Goal: Information Seeking & Learning: Learn about a topic

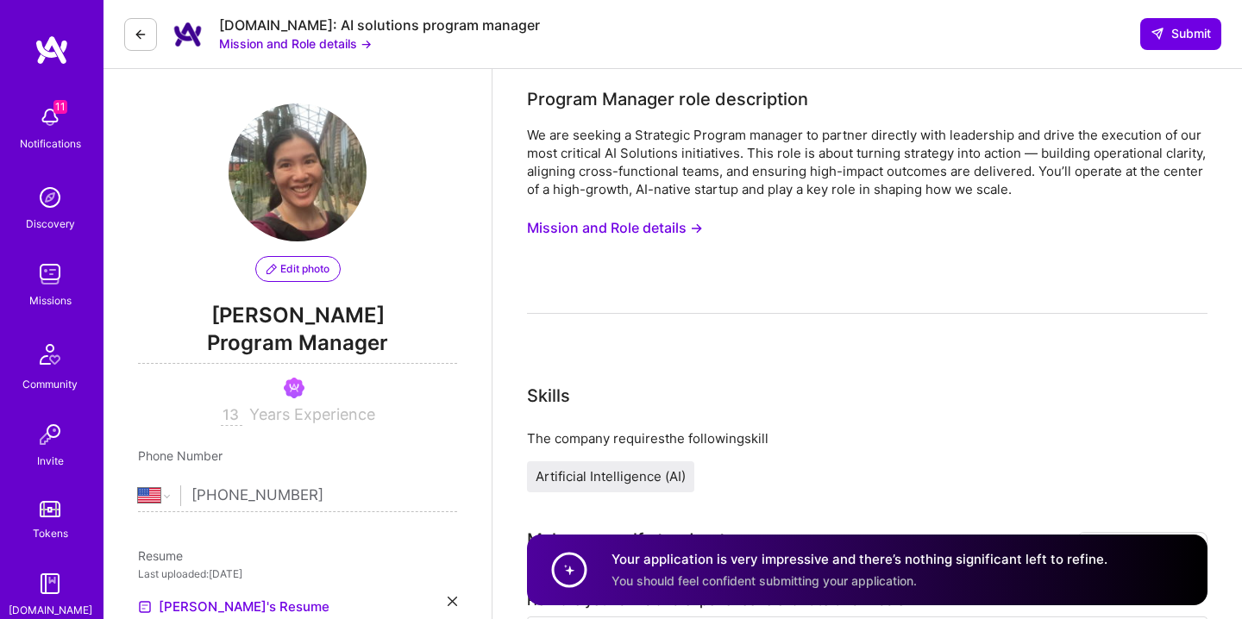
select select "US"
click at [652, 223] on button "Mission and Role details →" at bounding box center [615, 228] width 176 height 32
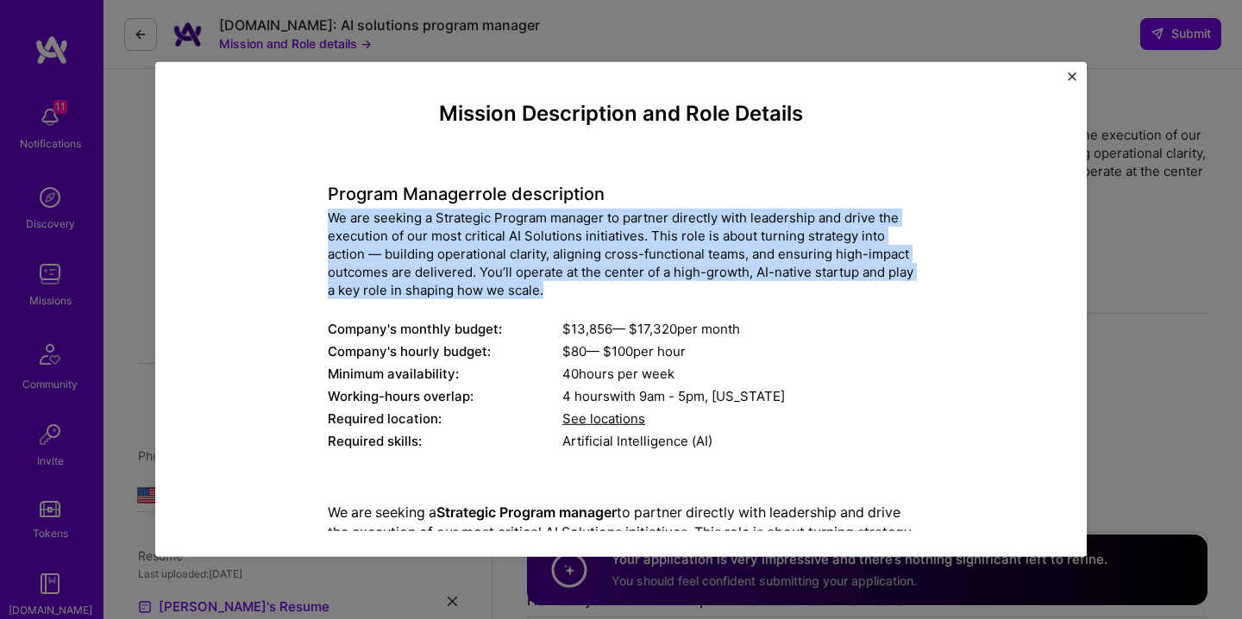
drag, startPoint x: 672, startPoint y: 208, endPoint x: 686, endPoint y: 288, distance: 81.4
click at [686, 288] on div "Program Manager role description We are seeking a Strategic Program manager to …" at bounding box center [621, 308] width 587 height 294
click at [686, 288] on div "We are seeking a Strategic Program manager to partner directly with leadership …" at bounding box center [621, 254] width 587 height 91
drag, startPoint x: 690, startPoint y: 294, endPoint x: 689, endPoint y: 208, distance: 86.3
click at [689, 208] on div "Program Manager role description We are seeking a Strategic Program manager to …" at bounding box center [621, 308] width 587 height 294
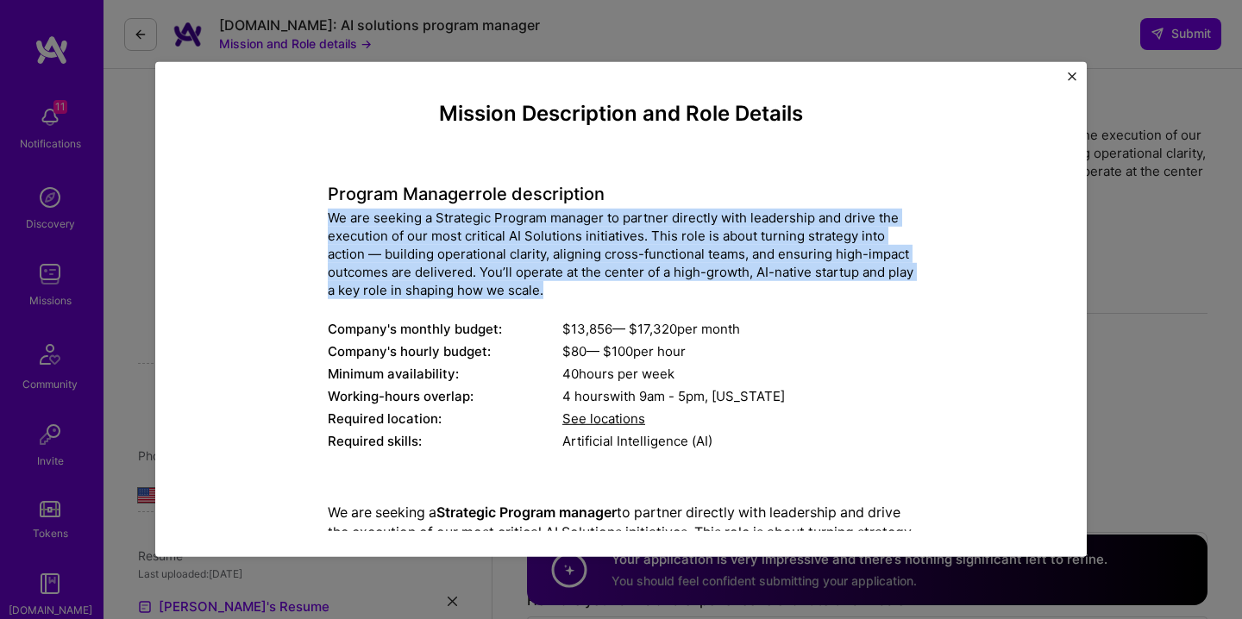
click at [689, 208] on div "Program Manager role description We are seeking a Strategic Program manager to …" at bounding box center [621, 308] width 587 height 294
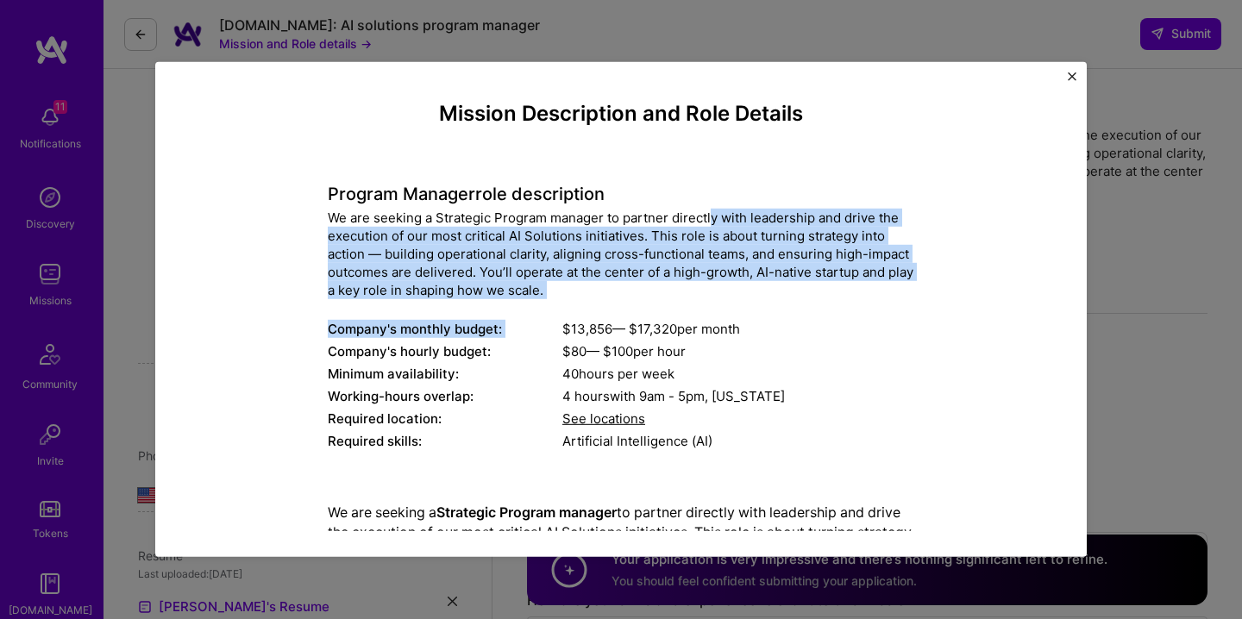
drag, startPoint x: 711, startPoint y: 211, endPoint x: 735, endPoint y: 301, distance: 92.9
click at [735, 301] on div "Program Manager role description We are seeking a Strategic Program manager to …" at bounding box center [621, 308] width 587 height 294
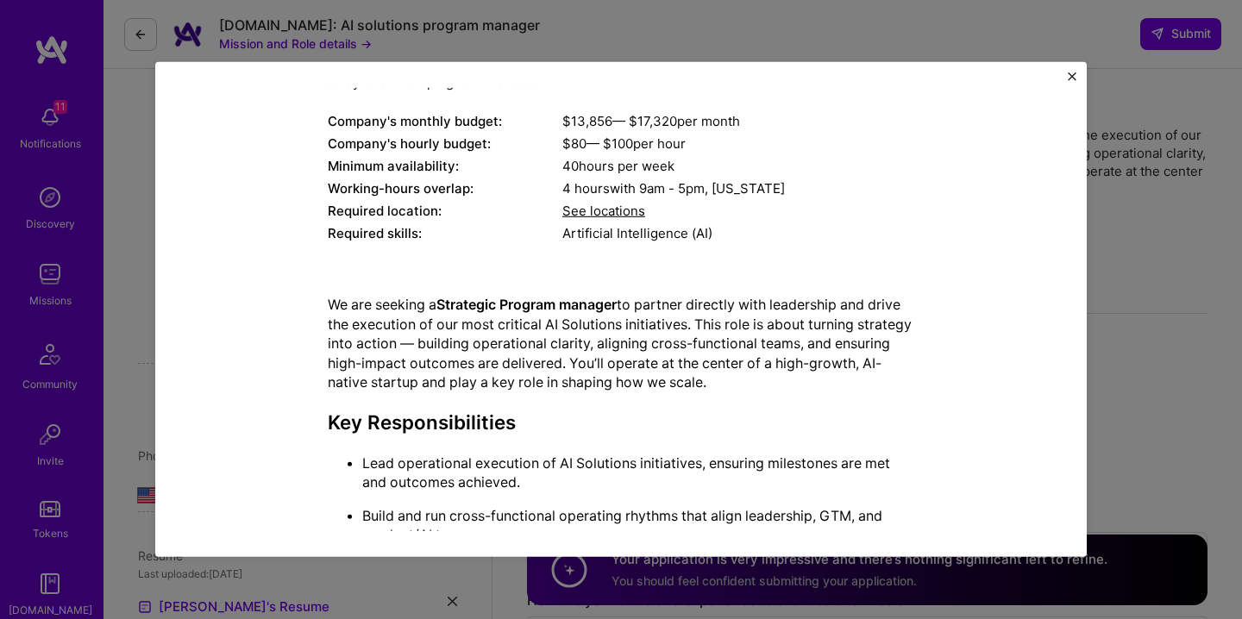
scroll to position [223, 0]
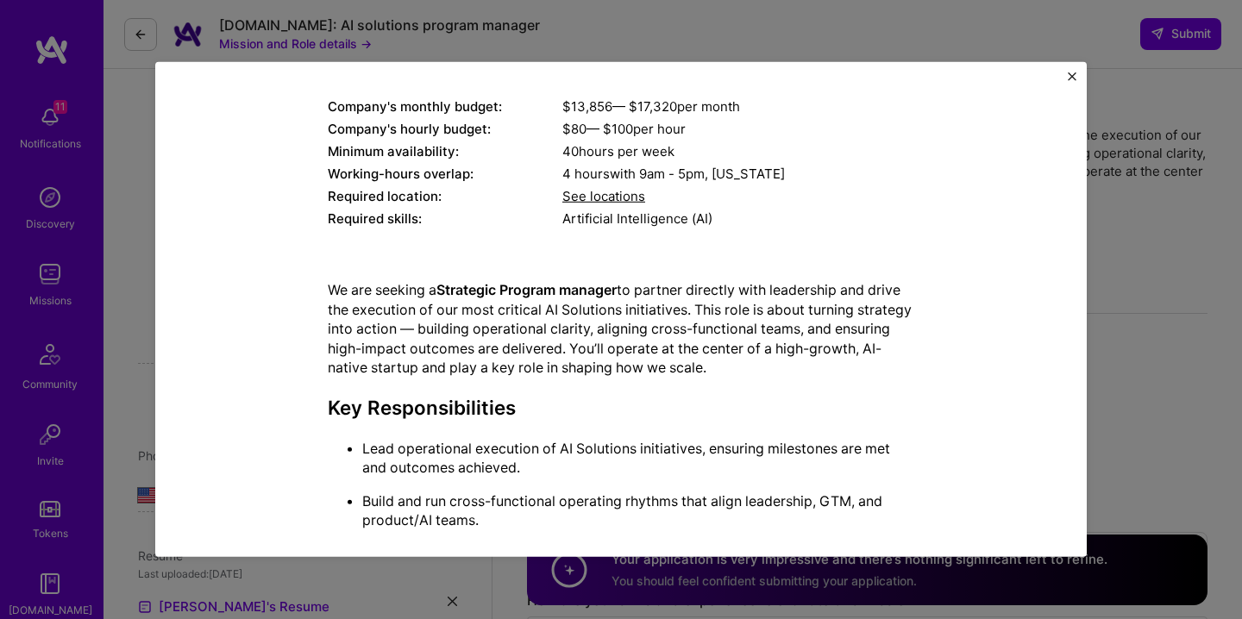
click at [732, 294] on p "We are seeking a Strategic Program manager to partner directly with leadership …" at bounding box center [621, 328] width 587 height 97
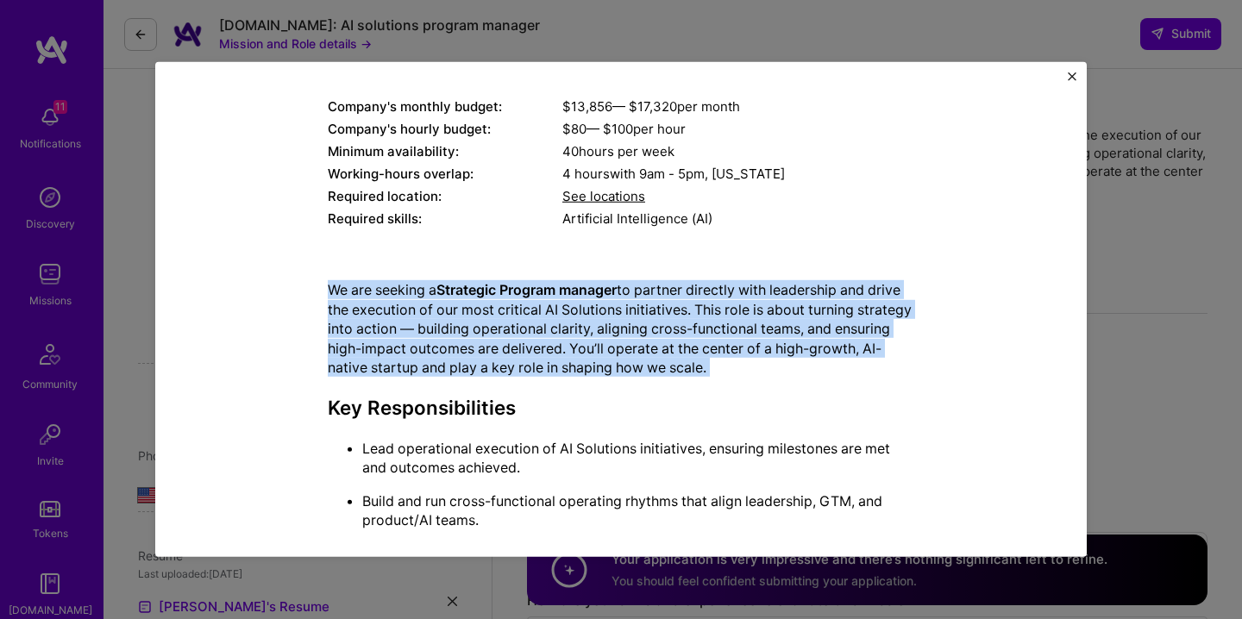
drag, startPoint x: 731, startPoint y: 256, endPoint x: 788, endPoint y: 394, distance: 149.6
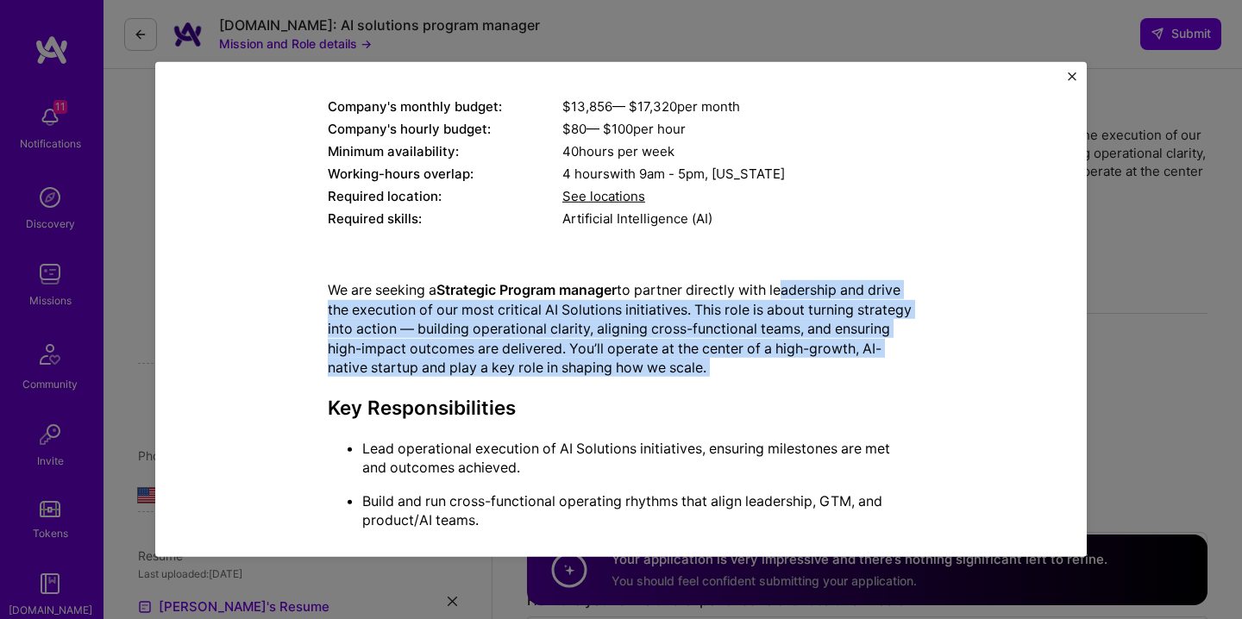
drag, startPoint x: 794, startPoint y: 292, endPoint x: 813, endPoint y: 388, distance: 97.6
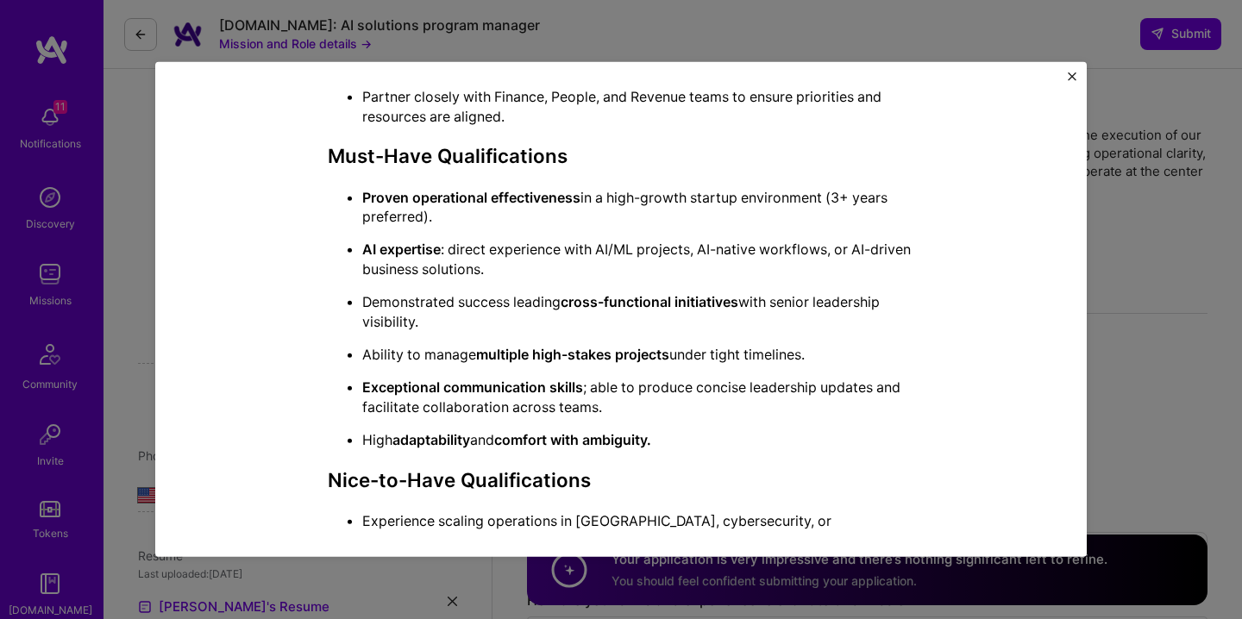
scroll to position [22, 0]
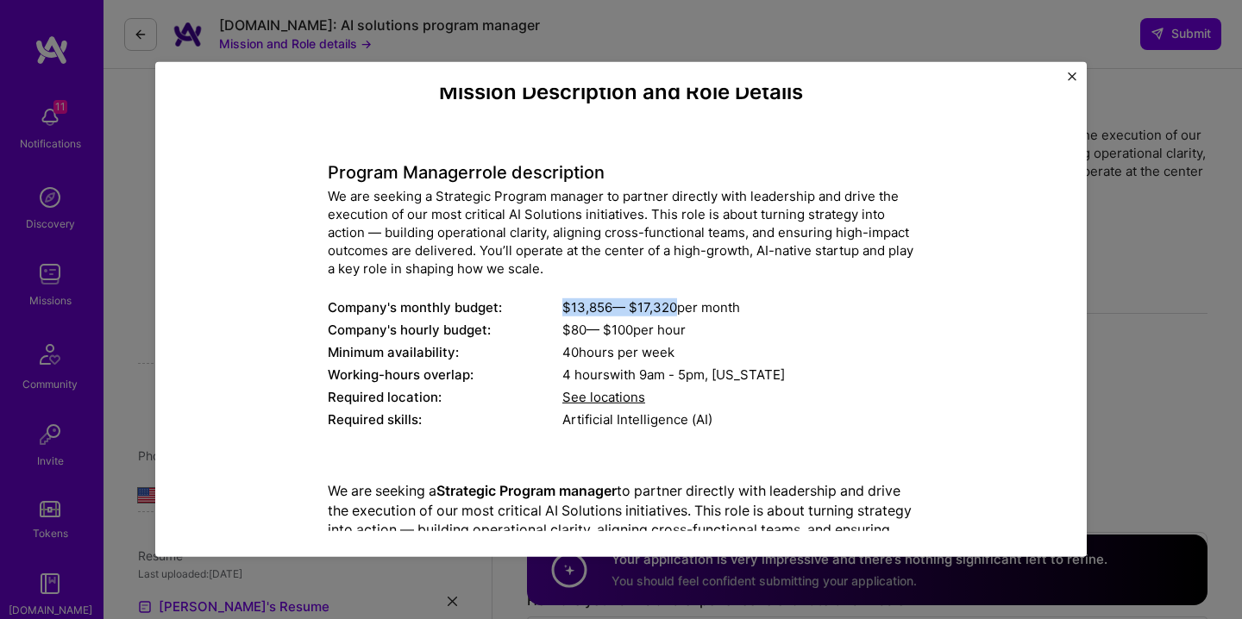
drag, startPoint x: 680, startPoint y: 308, endPoint x: 560, endPoint y: 309, distance: 119.9
click at [560, 309] on div "Company's monthly budget: $ 13,856 — $ 17,320 per month" at bounding box center [621, 307] width 587 height 18
copy div "$ 13,856 — $ 17,320"
click at [1146, 217] on div "Mission Description and Role Details Program Manager role description We are se…" at bounding box center [621, 309] width 1242 height 619
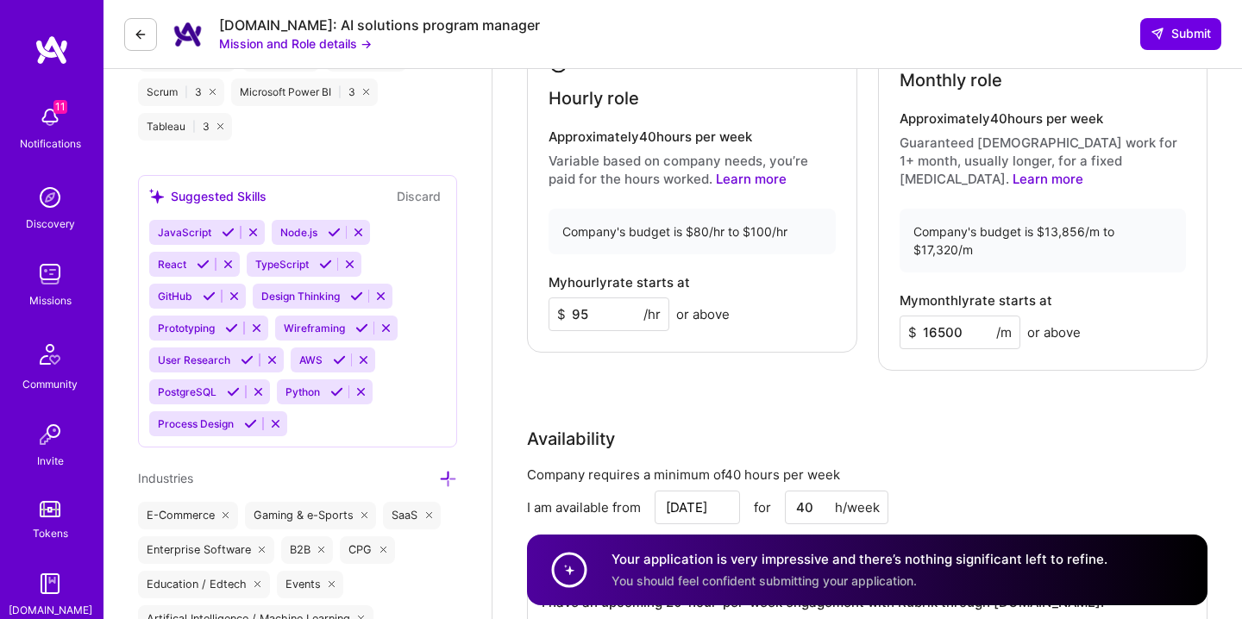
scroll to position [1646, 0]
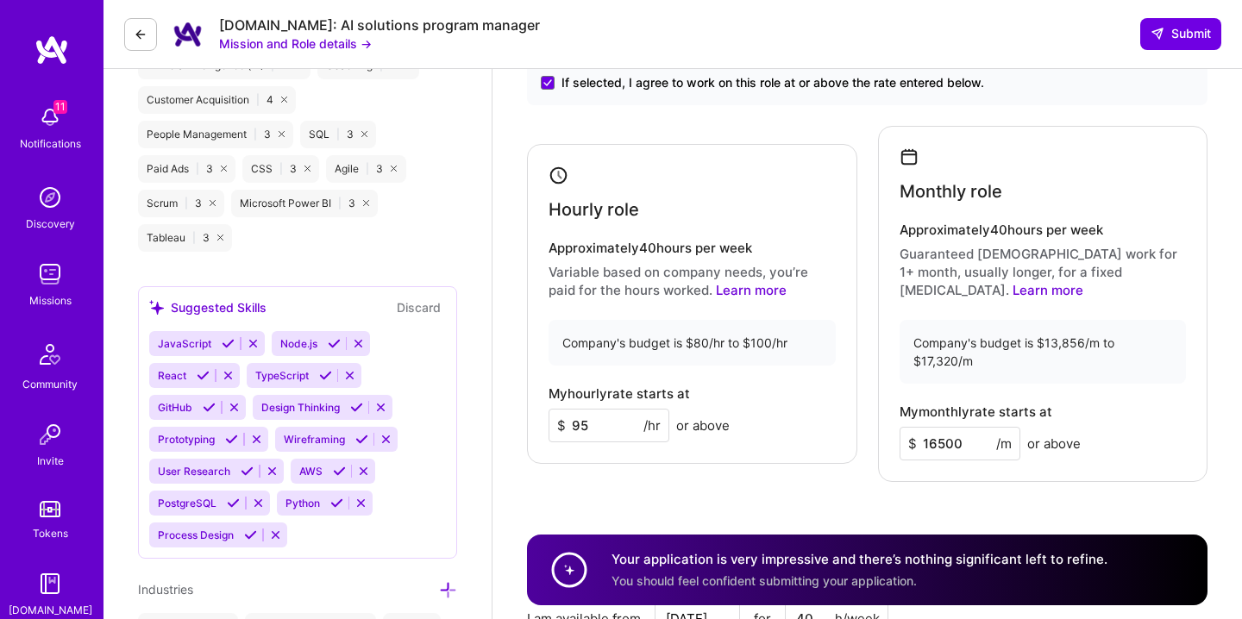
drag, startPoint x: 611, startPoint y: 415, endPoint x: 515, endPoint y: 415, distance: 95.7
click at [515, 415] on div "Program Manager role description We are seeking a Strategic Program manager to …" at bounding box center [868, 622] width 750 height 4398
drag, startPoint x: 971, startPoint y: 429, endPoint x: 880, endPoint y: 429, distance: 91.4
click at [880, 429] on div "Monthly role Approximately 40 hours per week Guaranteed [DEMOGRAPHIC_DATA] work…" at bounding box center [1043, 304] width 330 height 356
